Goal: Navigation & Orientation: Find specific page/section

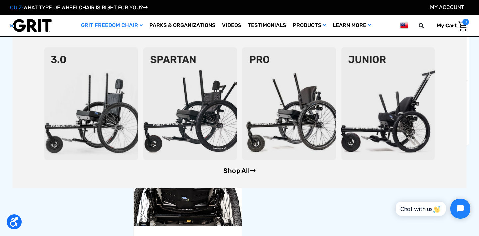
click at [236, 169] on link "Shop All" at bounding box center [239, 170] width 33 height 8
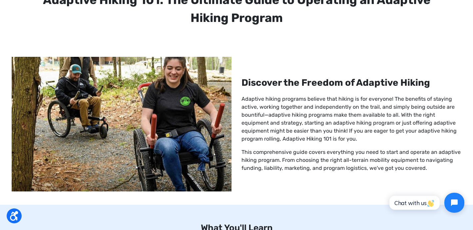
scroll to position [234, 0]
